Goal: Transaction & Acquisition: Purchase product/service

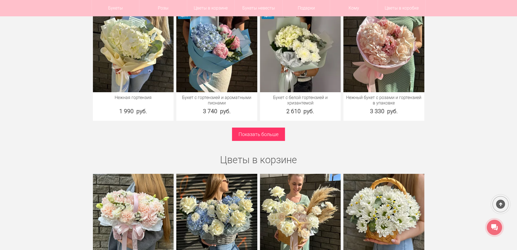
scroll to position [1603, 0]
click at [270, 127] on link "Показать больше" at bounding box center [258, 133] width 53 height 13
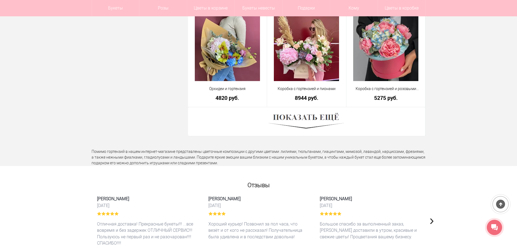
scroll to position [1521, 0]
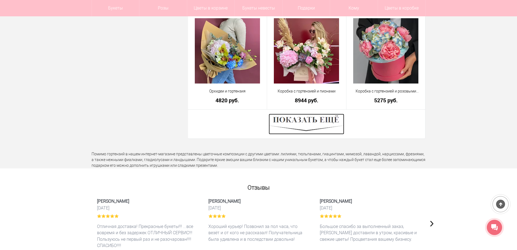
click at [310, 118] on img at bounding box center [307, 124] width 76 height 21
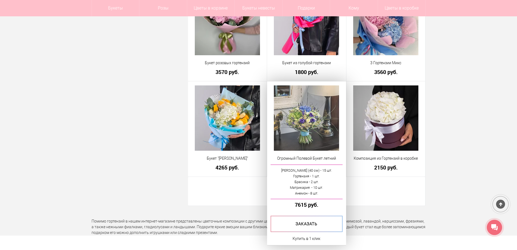
scroll to position [3043, 0]
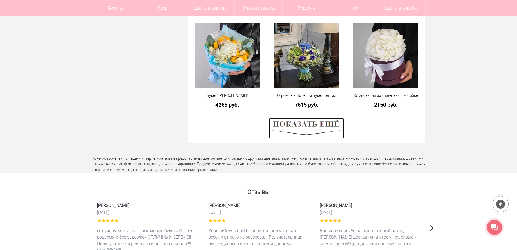
click at [311, 127] on img at bounding box center [307, 128] width 76 height 21
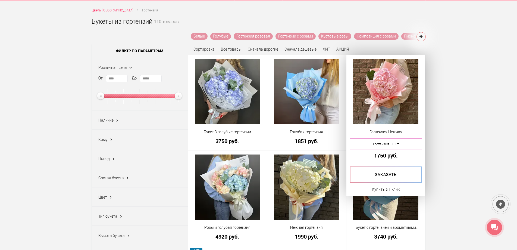
scroll to position [163, 0]
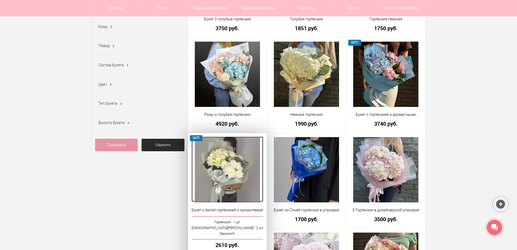
click at [228, 165] on img at bounding box center [227, 169] width 65 height 65
